Goal: Information Seeking & Learning: Learn about a topic

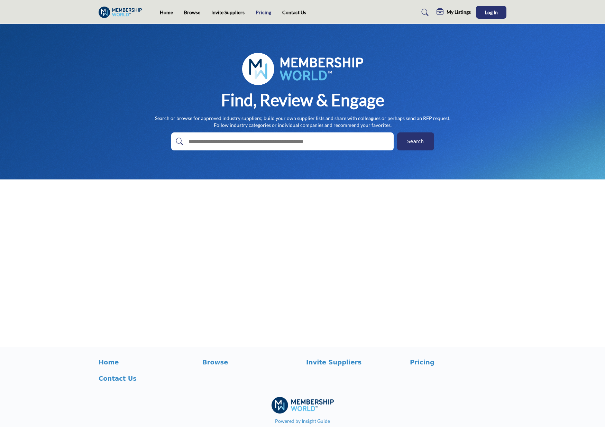
click at [260, 12] on link "Pricing" at bounding box center [264, 12] width 16 height 6
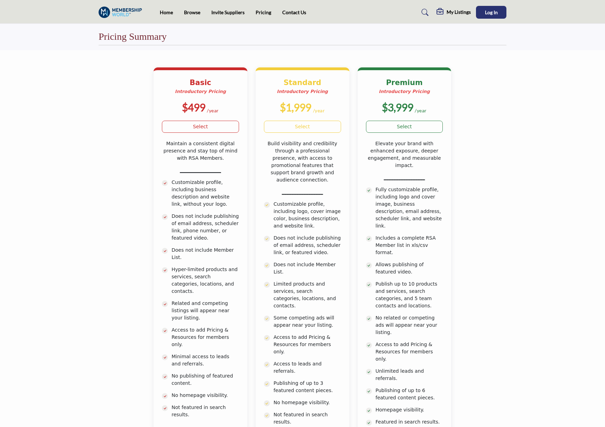
click at [123, 10] on img at bounding box center [122, 12] width 47 height 11
